Goal: Task Accomplishment & Management: Manage account settings

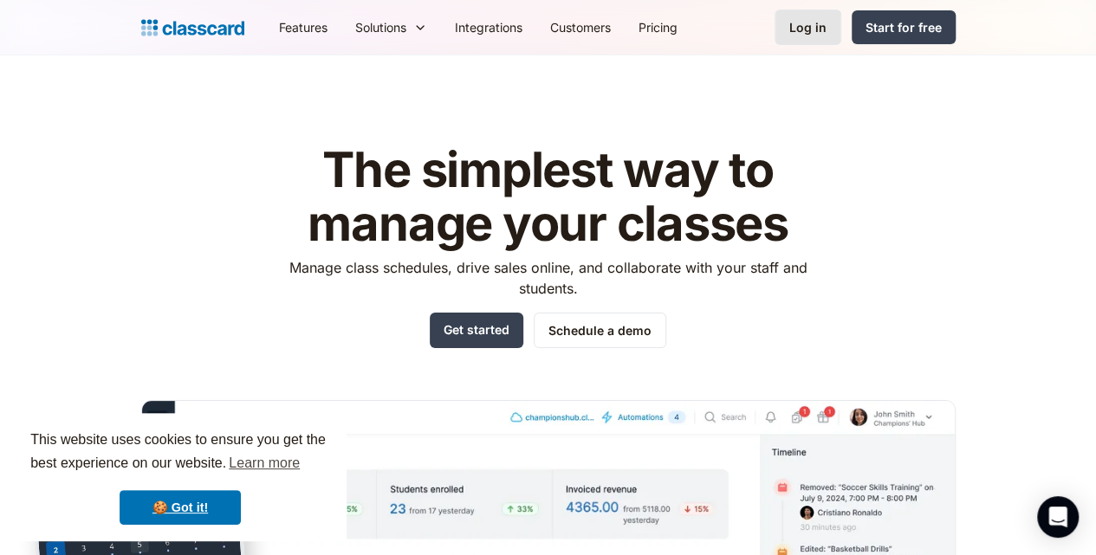
click at [827, 35] on div "Log in" at bounding box center [807, 27] width 37 height 18
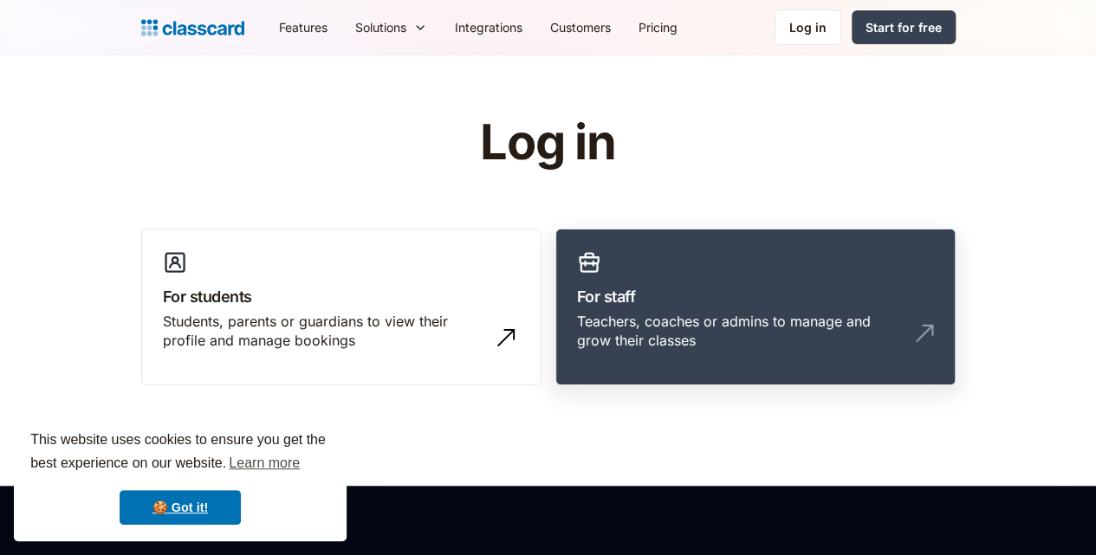
click at [692, 266] on link "For staff Teachers, coaches or admins to manage and grow their classes" at bounding box center [755, 308] width 400 height 158
